Goal: Transaction & Acquisition: Purchase product/service

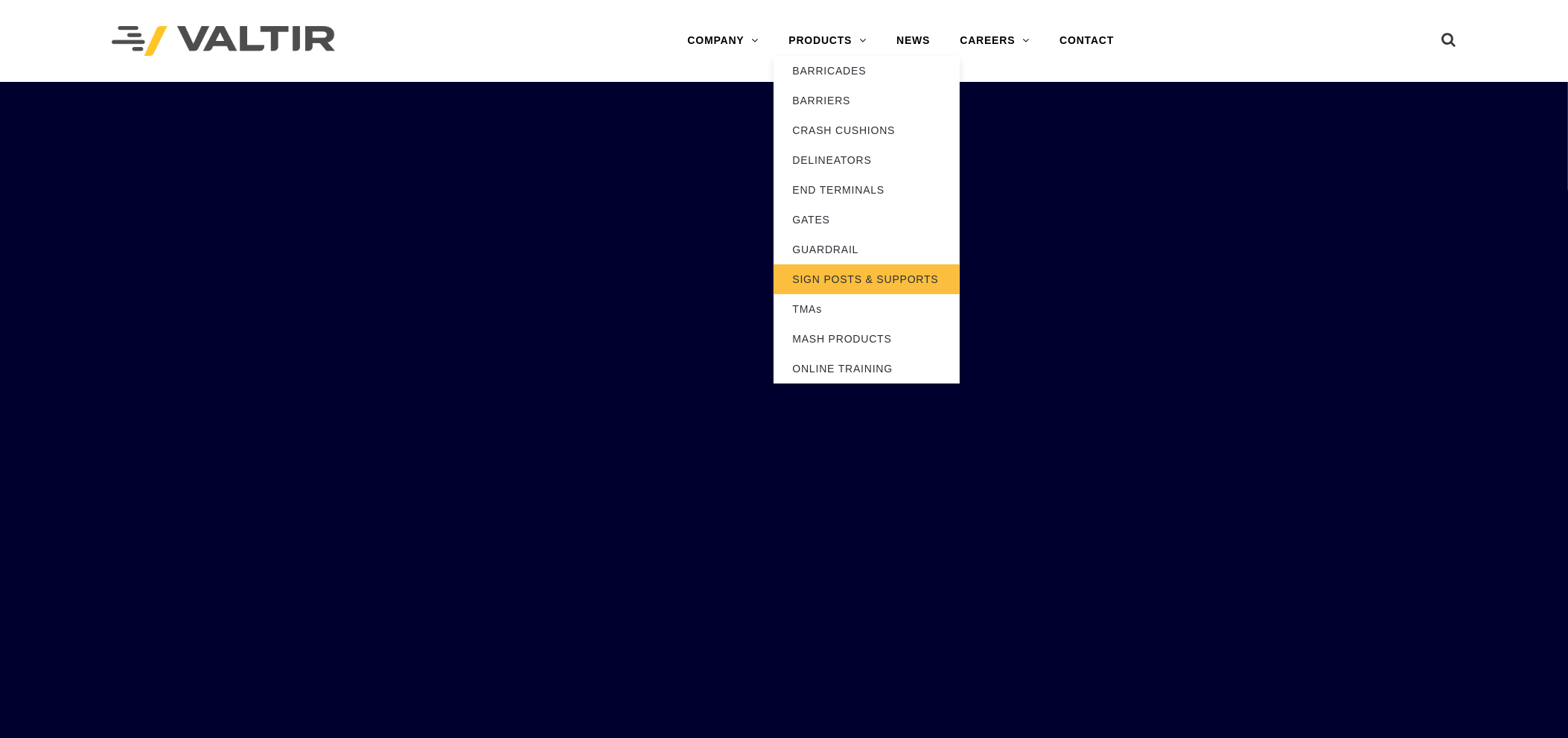
click at [854, 283] on link "SIGN POSTS & SUPPORTS" at bounding box center [867, 279] width 186 height 30
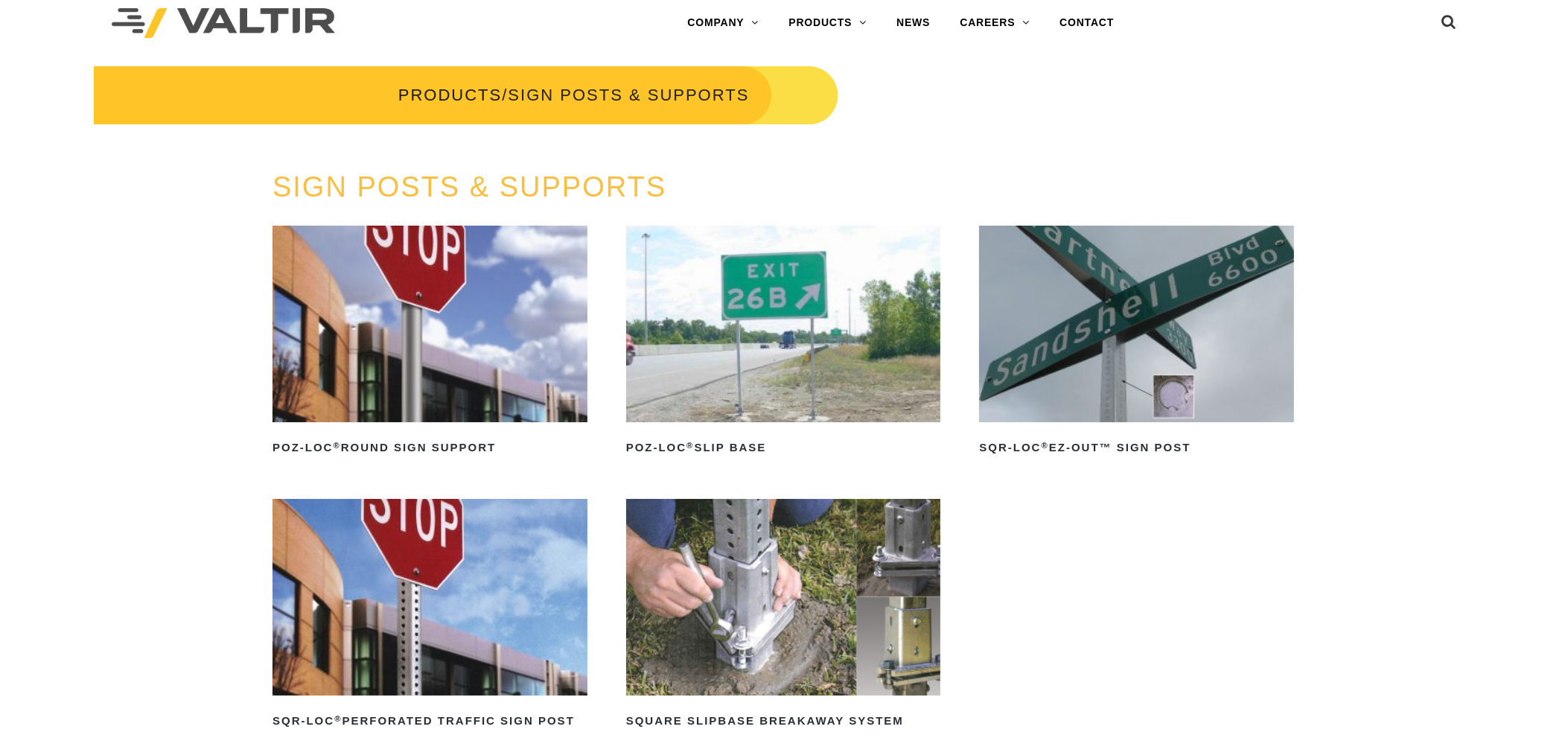
scroll to position [235, 0]
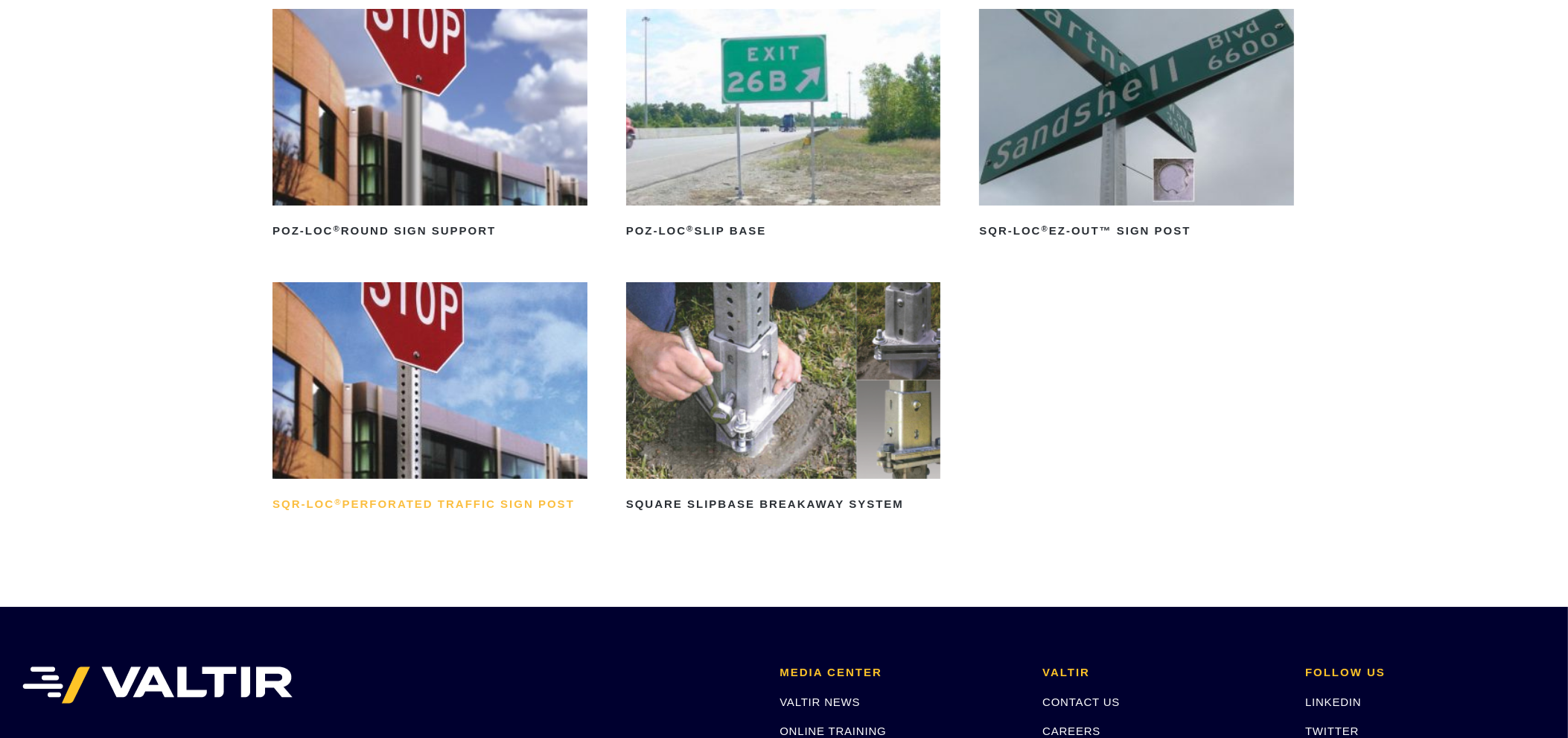
click at [502, 503] on h2 "SQR-LOC ® Perforated Traffic Sign Post" at bounding box center [430, 504] width 315 height 23
